Goal: Task Accomplishment & Management: Manage account settings

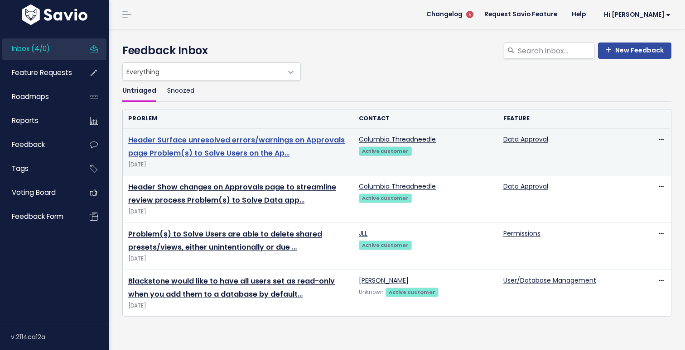
click at [181, 145] on link "Header Surface unresolved errors/warnings on Approvals page Problem(s) to Solve…" at bounding box center [236, 147] width 216 height 24
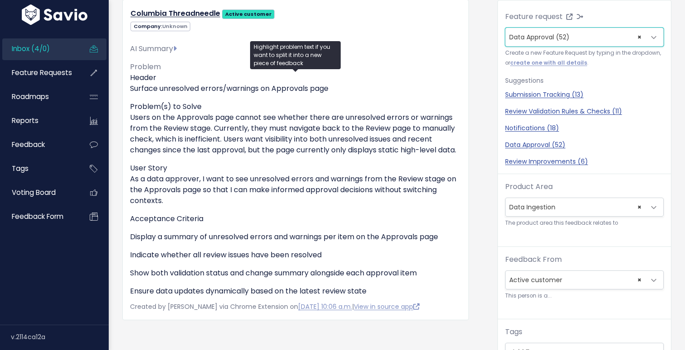
scroll to position [83, 0]
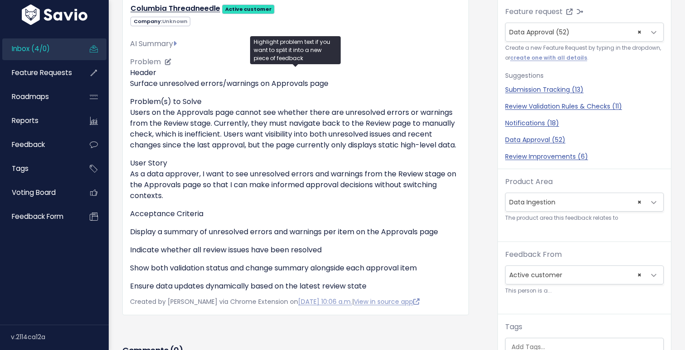
click at [208, 173] on p "User Story As a data approver, I want to see unresolved errors and warnings fro…" at bounding box center [295, 179] width 331 height 43
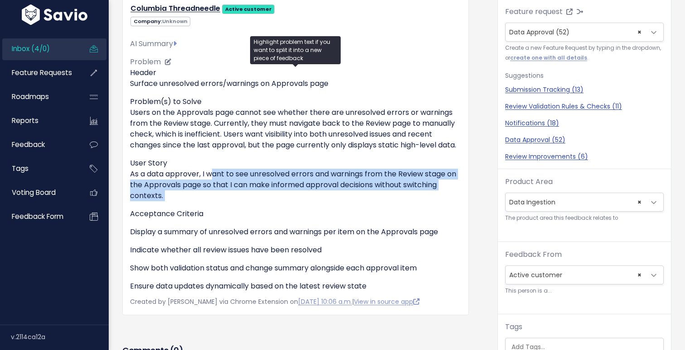
drag, startPoint x: 208, startPoint y: 173, endPoint x: 211, endPoint y: 192, distance: 19.1
click at [211, 192] on p "User Story As a data approver, I want to see unresolved errors and warnings fro…" at bounding box center [295, 179] width 331 height 43
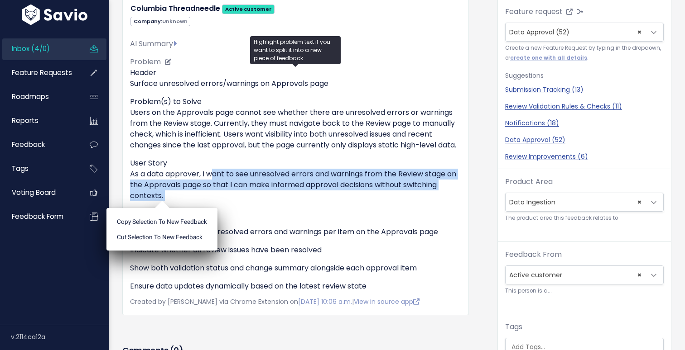
click at [211, 192] on p "User Story As a data approver, I want to see unresolved errors and warnings fro…" at bounding box center [295, 179] width 331 height 43
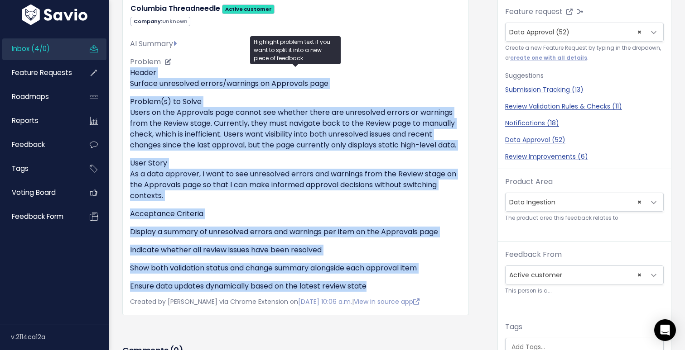
drag, startPoint x: 376, startPoint y: 285, endPoint x: 131, endPoint y: 78, distance: 320.6
click at [131, 78] on div "Header Surface unresolved errors/warnings on Approvals page Problem(s) to Solve…" at bounding box center [295, 179] width 331 height 225
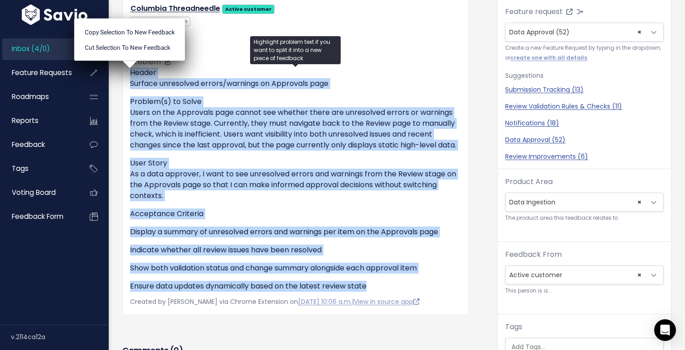
copy div "Header Surface unresolved errors/warnings on Approvals page Problem(s) to Solve…"
click at [395, 135] on p "Problem(s) to Solve Users on the Approvals page cannot see whether there are un…" at bounding box center [295, 123] width 331 height 54
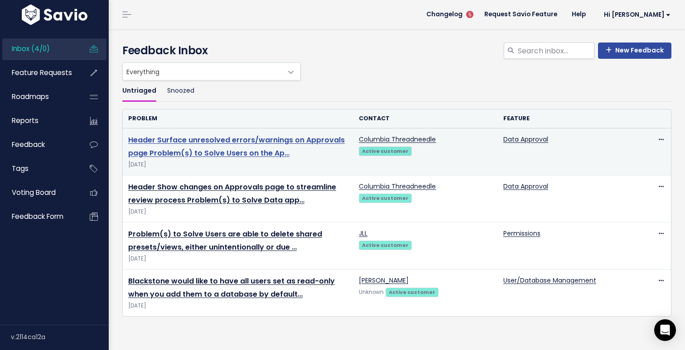
click at [228, 145] on link "Header Surface unresolved errors/warnings on Approvals page Problem(s) to Solve…" at bounding box center [236, 147] width 216 height 24
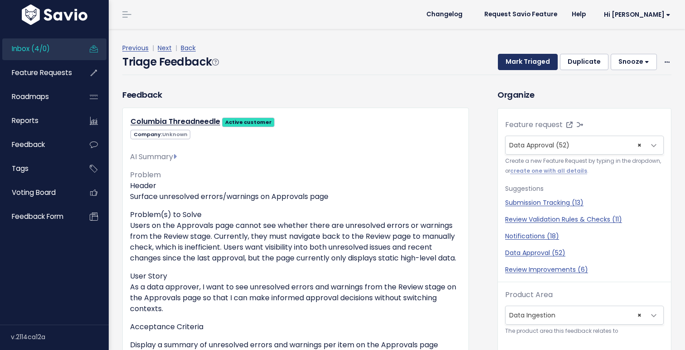
click at [520, 65] on button "Mark Triaged" at bounding box center [528, 62] width 60 height 16
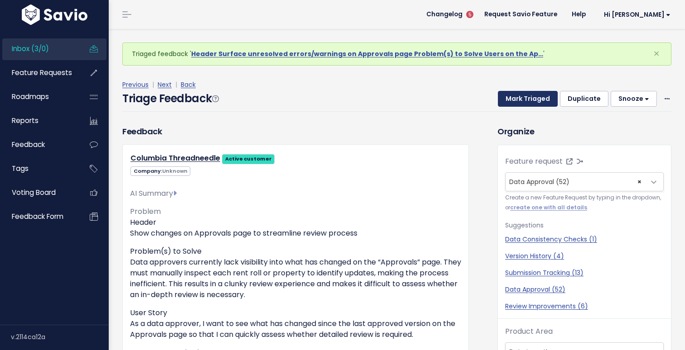
click at [520, 103] on button "Mark Triaged" at bounding box center [528, 99] width 60 height 16
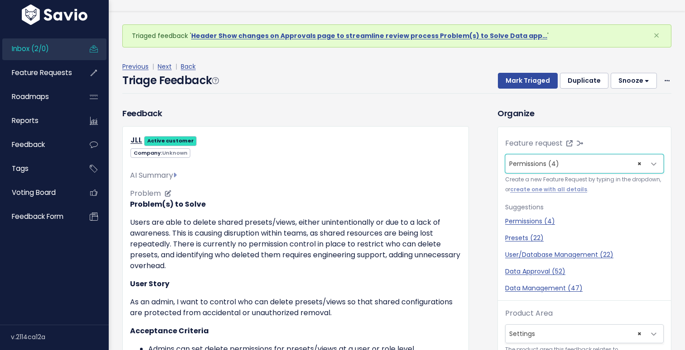
scroll to position [30, 0]
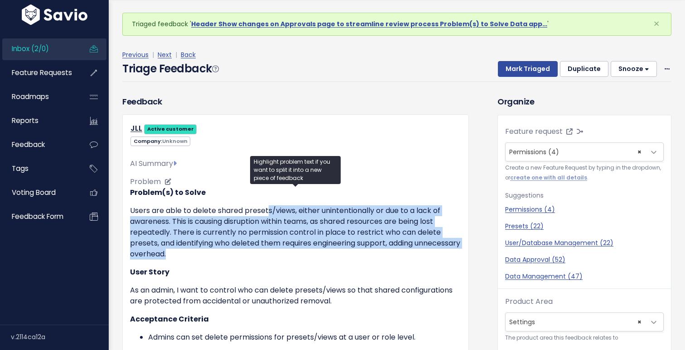
drag, startPoint x: 268, startPoint y: 211, endPoint x: 262, endPoint y: 252, distance: 41.7
click at [262, 252] on p "Users are able to delete shared presets/views, either unintentionally or due to…" at bounding box center [295, 233] width 331 height 54
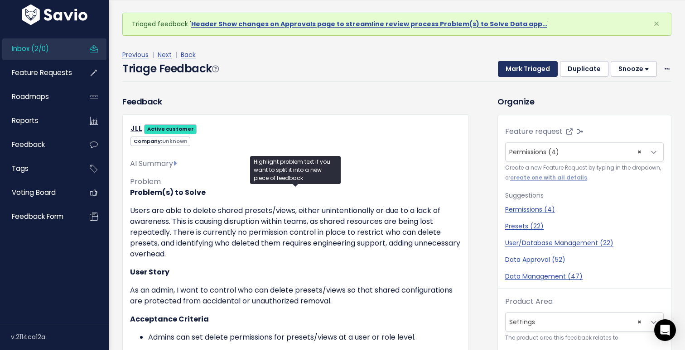
click at [533, 72] on button "Mark Triaged" at bounding box center [528, 69] width 60 height 16
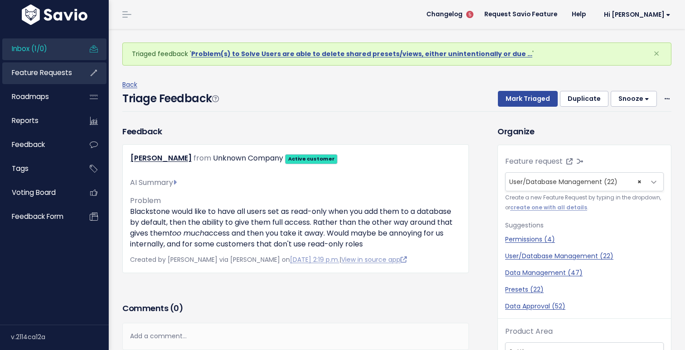
click at [57, 78] on link "Feature Requests" at bounding box center [38, 72] width 73 height 21
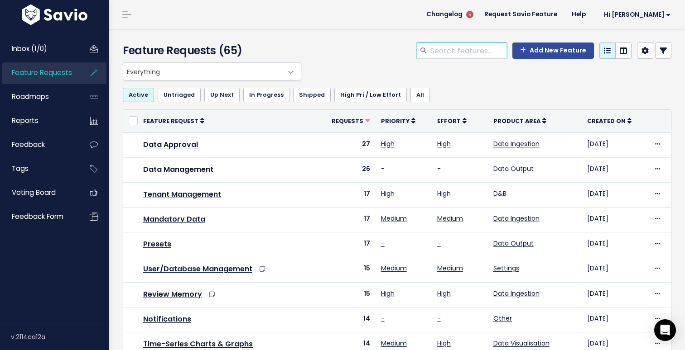
click at [442, 55] on input "search" at bounding box center [467, 51] width 77 height 16
type input "submission tracking"
type input "submission"
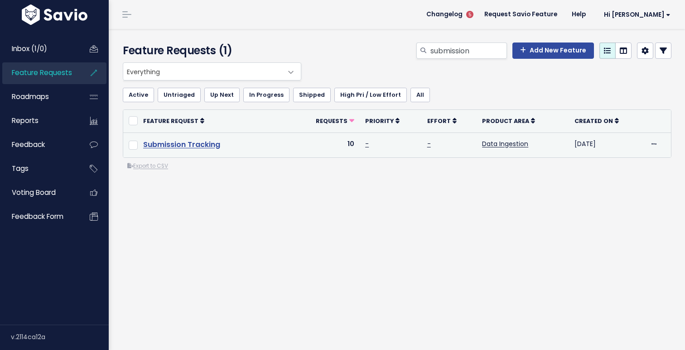
click at [196, 145] on link "Submission Tracking" at bounding box center [181, 144] width 77 height 10
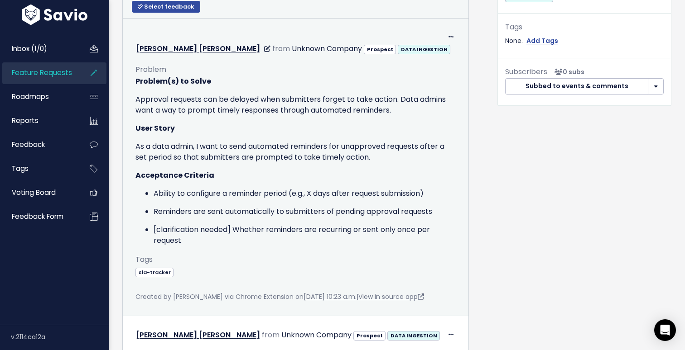
scroll to position [387, 0]
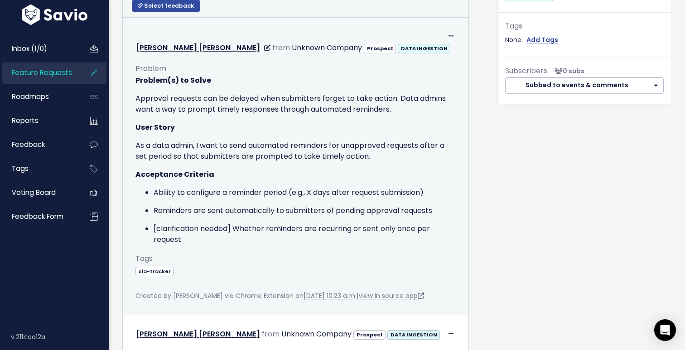
click at [244, 153] on div "Problem(s) to Solve Approval requests can be delayed when submitters forget to …" at bounding box center [295, 160] width 320 height 170
click at [231, 148] on p "As a data admin, I want to send automated reminders for unapproved requests aft…" at bounding box center [295, 151] width 320 height 22
click at [259, 145] on p "As a data admin, I want to send automated reminders for unapproved requests aft…" at bounding box center [295, 151] width 320 height 22
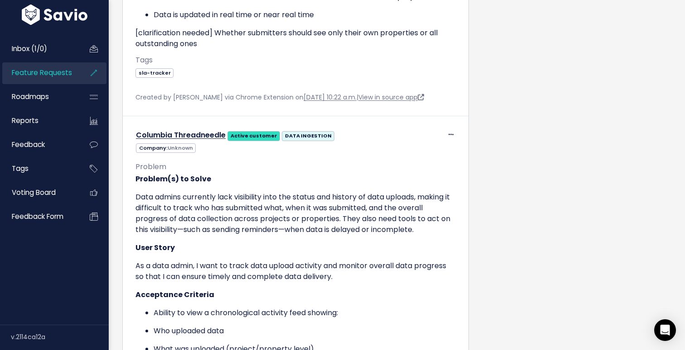
scroll to position [903, 0]
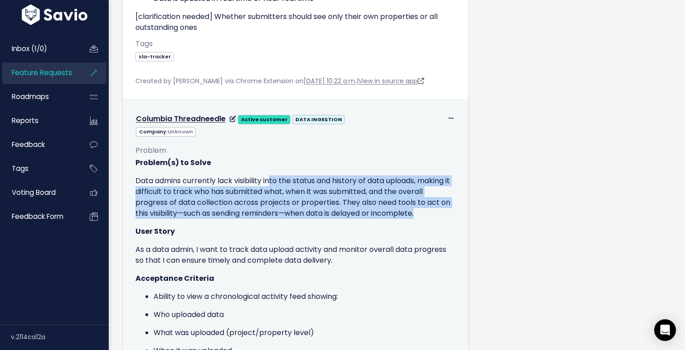
drag, startPoint x: 271, startPoint y: 182, endPoint x: 278, endPoint y: 225, distance: 43.2
click at [278, 225] on div "Problem(s) to Solve Data admins currently lack visibility into the status and h…" at bounding box center [295, 275] width 320 height 235
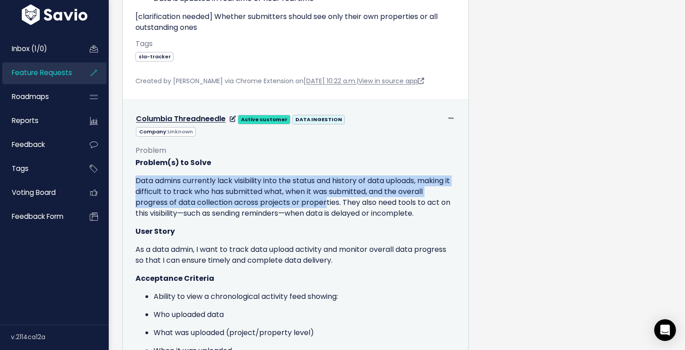
drag, startPoint x: 326, startPoint y: 206, endPoint x: 308, endPoint y: 170, distance: 41.1
click at [308, 170] on div "Problem(s) to Solve Data admins currently lack visibility into the status and h…" at bounding box center [295, 275] width 320 height 235
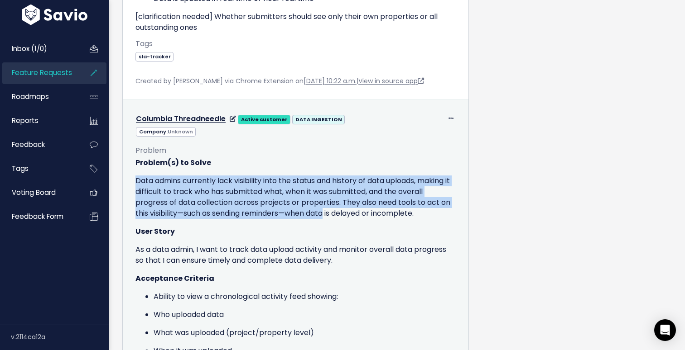
drag, startPoint x: 308, startPoint y: 170, endPoint x: 319, endPoint y: 214, distance: 45.2
click at [319, 214] on div "Problem(s) to Solve Data admins currently lack visibility into the status and h…" at bounding box center [295, 275] width 320 height 235
click at [319, 214] on p "Data admins currently lack visibility into the status and history of data uploa…" at bounding box center [295, 197] width 320 height 43
drag, startPoint x: 319, startPoint y: 214, endPoint x: 302, endPoint y: 176, distance: 41.1
click at [302, 177] on p "Data admins currently lack visibility into the status and history of data uploa…" at bounding box center [295, 197] width 320 height 43
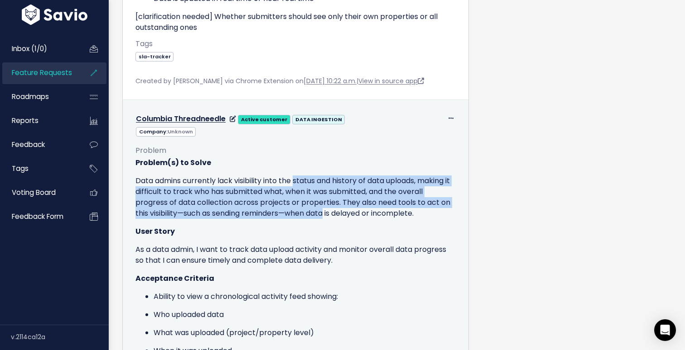
click at [302, 176] on p "Data admins currently lack visibility into the status and history of data uploa…" at bounding box center [295, 197] width 320 height 43
drag, startPoint x: 302, startPoint y: 176, endPoint x: 307, endPoint y: 216, distance: 40.1
click at [307, 216] on p "Data admins currently lack visibility into the status and history of data uploa…" at bounding box center [295, 197] width 320 height 43
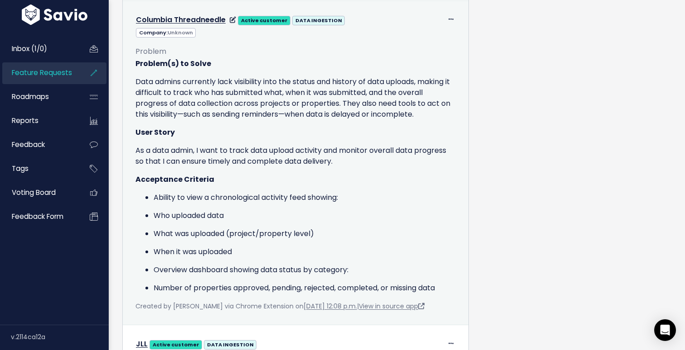
scroll to position [1004, 0]
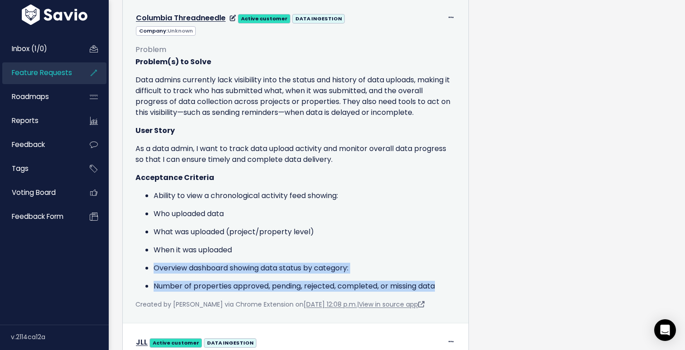
drag, startPoint x: 445, startPoint y: 287, endPoint x: 410, endPoint y: 257, distance: 46.2
click at [410, 257] on ul "Ability to view a chronological activity feed showing: Who uploaded data What w…" at bounding box center [295, 241] width 320 height 101
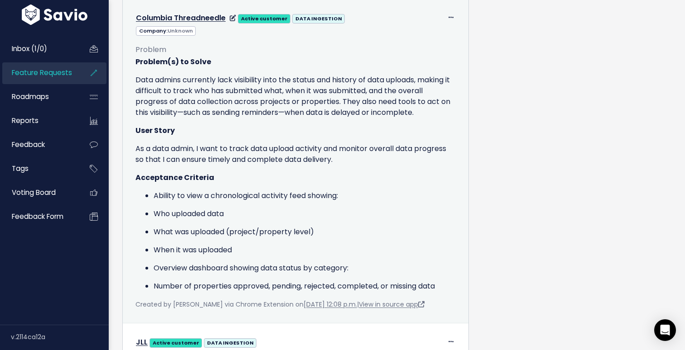
click at [410, 257] on ul "Ability to view a chronological activity feed showing: Who uploaded data What w…" at bounding box center [295, 241] width 320 height 101
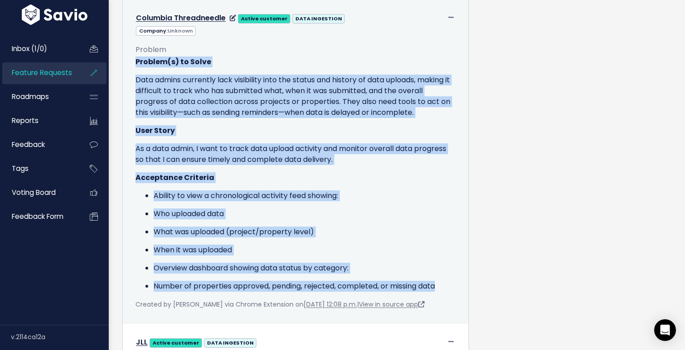
drag, startPoint x: 441, startPoint y: 284, endPoint x: 130, endPoint y: 66, distance: 379.6
click at [130, 66] on div "Problem Problem(s) to Solve Data admins currently lack visibility into the stat…" at bounding box center [296, 173] width 334 height 274
copy div "Problem(s) to Solve Data admins currently lack visibility into the status and h…"
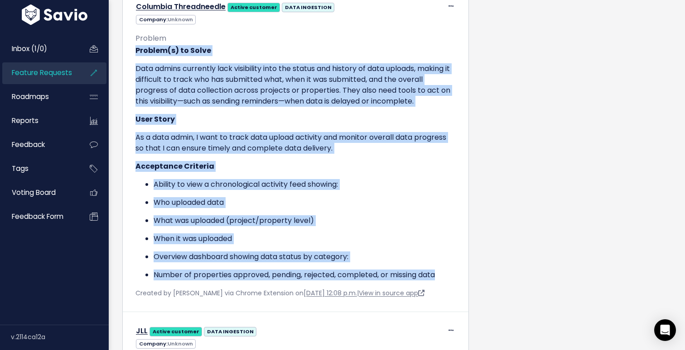
scroll to position [1014, 0]
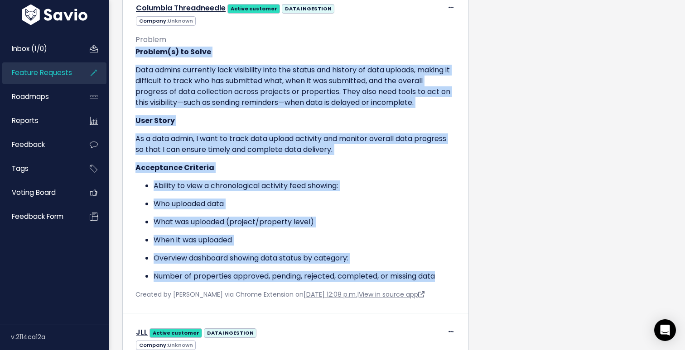
copy div "Problem(s) to Solve Data admins currently lack visibility into the status and h…"
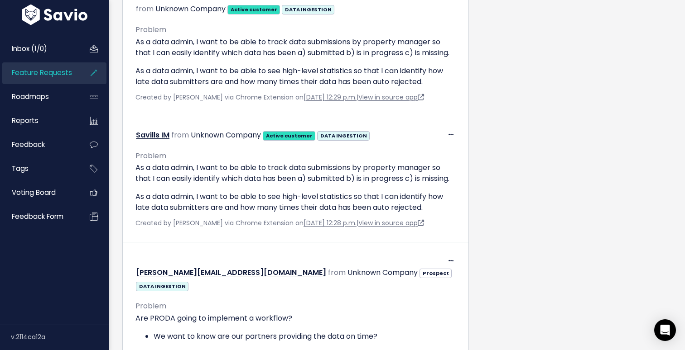
scroll to position [2848, 0]
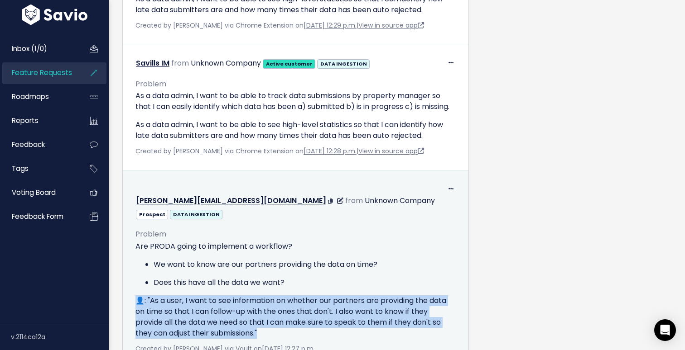
drag, startPoint x: 285, startPoint y: 227, endPoint x: 292, endPoint y: 276, distance: 48.9
click at [292, 276] on div "Are PRODA going to implement a workflow? We want to know are our partners provi…" at bounding box center [295, 290] width 320 height 98
click at [292, 296] on p "👤: "As a user, I want to see information on whether our partners are providing …" at bounding box center [295, 317] width 320 height 43
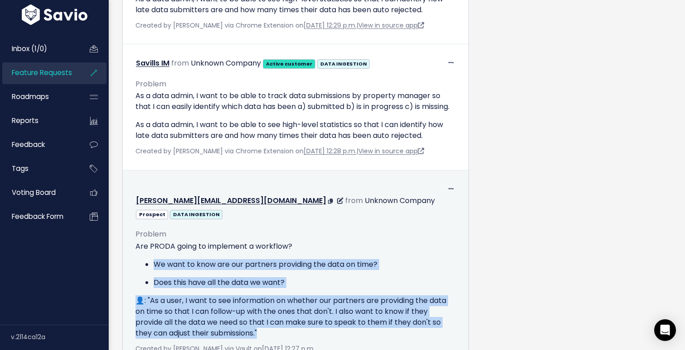
drag, startPoint x: 292, startPoint y: 276, endPoint x: 149, endPoint y: 209, distance: 157.4
click at [149, 241] on div "Are PRODA going to implement a workflow? We want to know are our partners provi…" at bounding box center [295, 290] width 320 height 98
copy div "We want to know are our partners providing the data on time? Does this have all…"
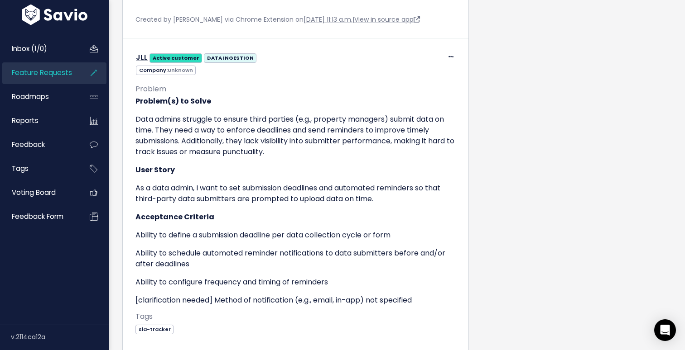
scroll to position [1623, 0]
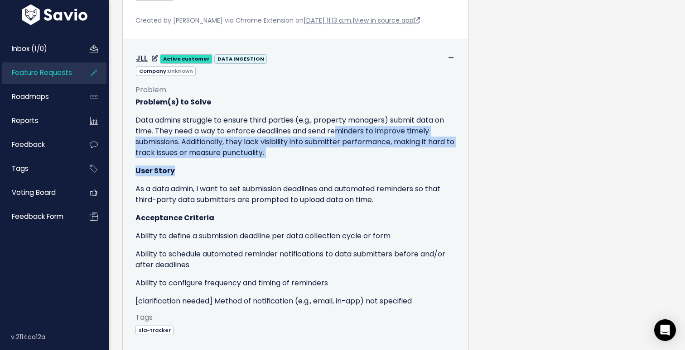
drag, startPoint x: 340, startPoint y: 134, endPoint x: 339, endPoint y: 168, distance: 33.5
click at [339, 168] on div "Problem(s) to Solve Data admins struggle to ensure third parties (e.g., propert…" at bounding box center [295, 202] width 320 height 210
click at [339, 167] on p "User Story" at bounding box center [295, 171] width 320 height 11
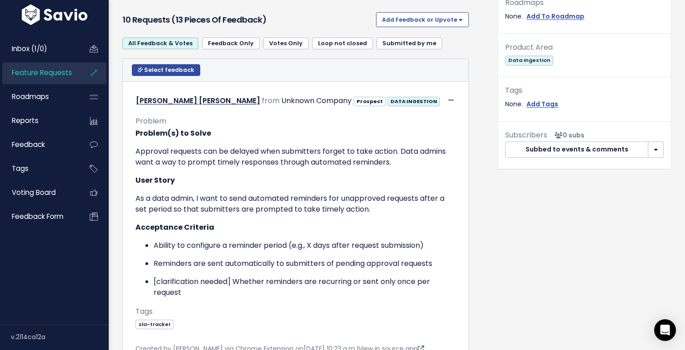
scroll to position [325, 0]
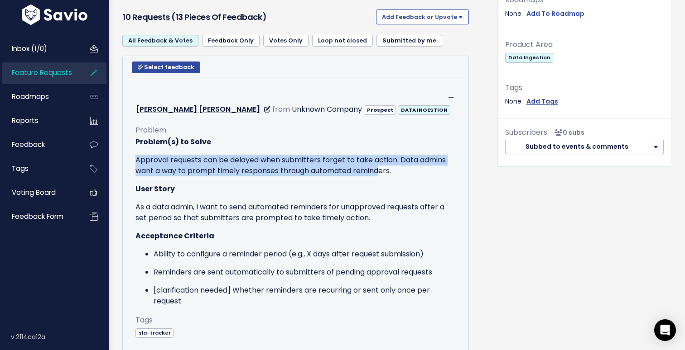
drag, startPoint x: 372, startPoint y: 136, endPoint x: 381, endPoint y: 163, distance: 28.4
click at [381, 163] on div "Problem(s) to Solve Approval requests can be delayed when submitters forget to …" at bounding box center [295, 222] width 320 height 170
click at [381, 163] on p "Approval requests can be delayed when submitters forget to take action. Data ad…" at bounding box center [295, 166] width 320 height 22
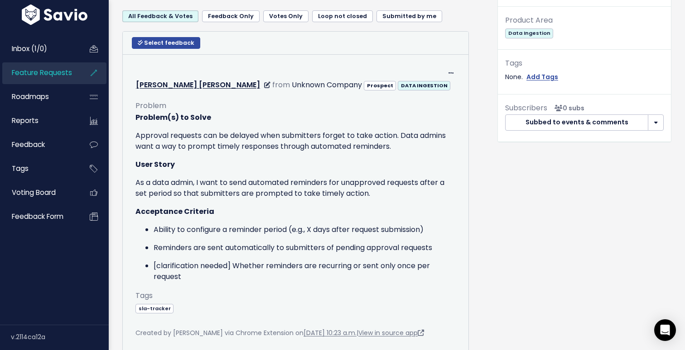
scroll to position [350, 0]
click at [279, 177] on p "As a data admin, I want to send automated reminders for unapproved requests aft…" at bounding box center [295, 188] width 320 height 22
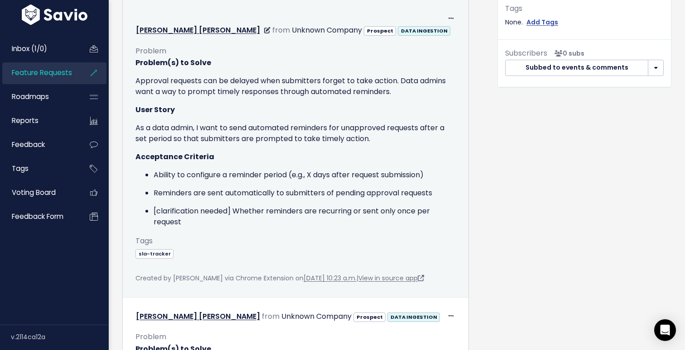
scroll to position [380, 0]
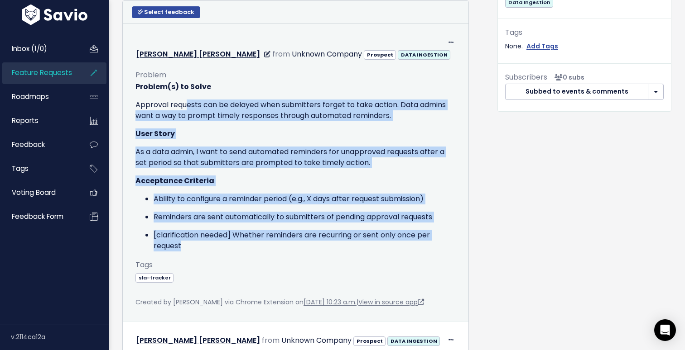
drag, startPoint x: 418, startPoint y: 237, endPoint x: 206, endPoint y: 118, distance: 243.0
click at [191, 101] on div "Problem(s) to Solve Approval requests can be delayed when submitters forget to …" at bounding box center [295, 166] width 320 height 170
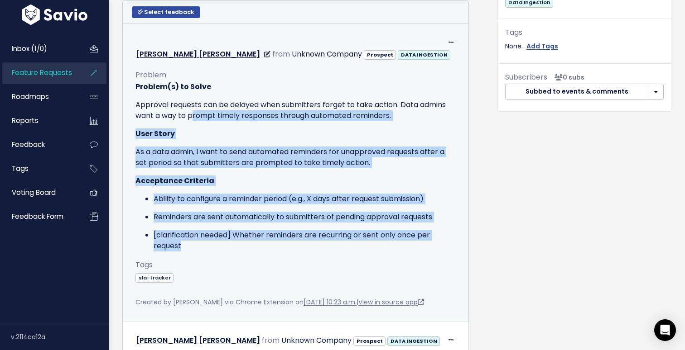
click at [334, 177] on div "Problem(s) to Solve Approval requests can be delayed when submitters forget to …" at bounding box center [295, 166] width 320 height 170
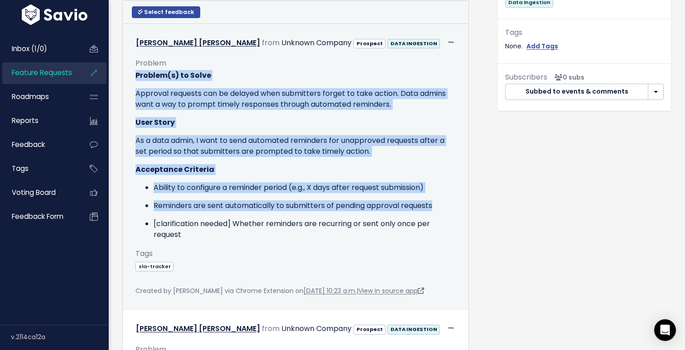
drag, startPoint x: 438, startPoint y: 205, endPoint x: 124, endPoint y: 76, distance: 339.2
click at [124, 76] on td "Edit Return to Inbox Delete Goldman Sachs from Unknown Company Prospect DATA IN…" at bounding box center [295, 167] width 345 height 287
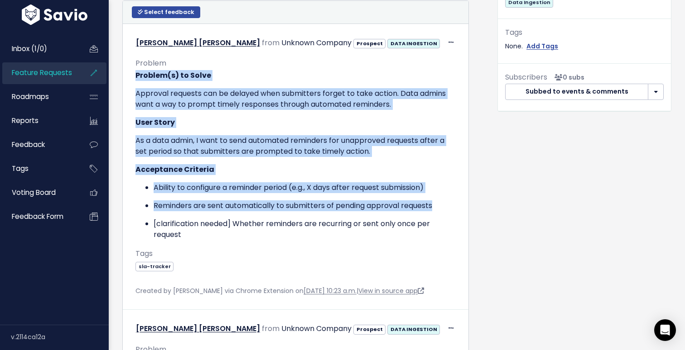
copy div "Problem(s) to Solve Approval requests can be delayed when submitters forget to …"
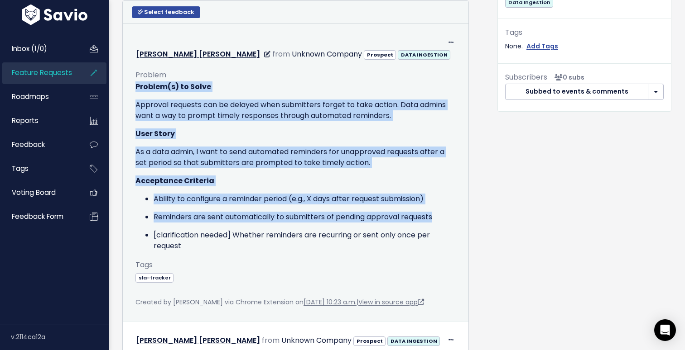
click at [287, 100] on p "Approval requests can be delayed when submitters forget to take action. Data ad…" at bounding box center [295, 111] width 320 height 22
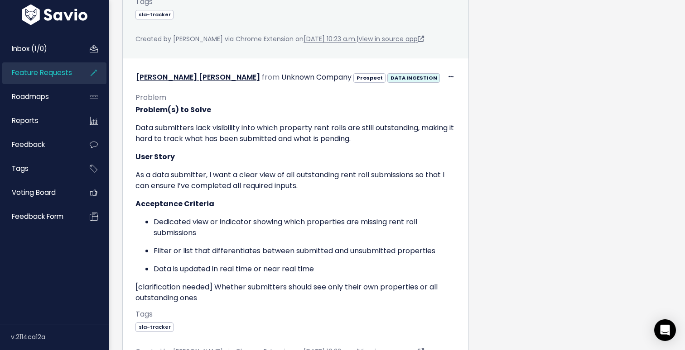
scroll to position [651, 0]
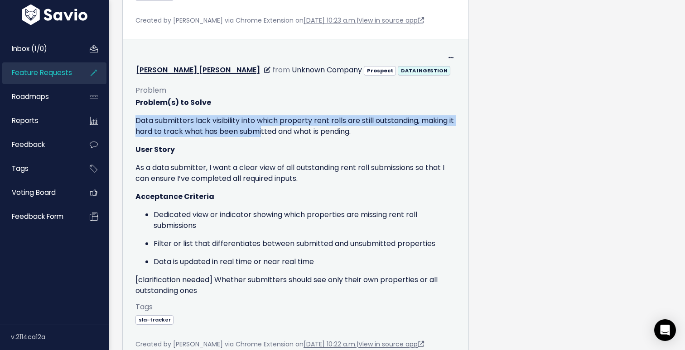
drag, startPoint x: 262, startPoint y: 101, endPoint x: 268, endPoint y: 122, distance: 21.3
click at [268, 122] on div "Problem(s) to Solve Data submitters lack visibility into which property rent ro…" at bounding box center [295, 196] width 320 height 199
click at [268, 122] on p "Data submitters lack visibility into which property rent rolls are still outsta…" at bounding box center [295, 126] width 320 height 22
drag, startPoint x: 268, startPoint y: 122, endPoint x: 261, endPoint y: 107, distance: 16.6
click at [261, 115] on p "Data submitters lack visibility into which property rent rolls are still outsta…" at bounding box center [295, 126] width 320 height 22
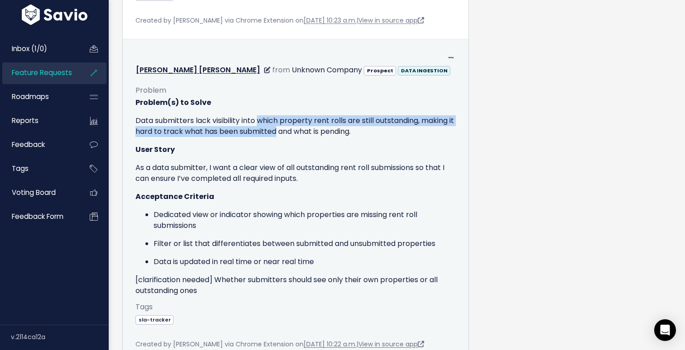
click at [261, 115] on p "Data submitters lack visibility into which property rent rolls are still outsta…" at bounding box center [295, 126] width 320 height 22
